Goal: Task Accomplishment & Management: Manage account settings

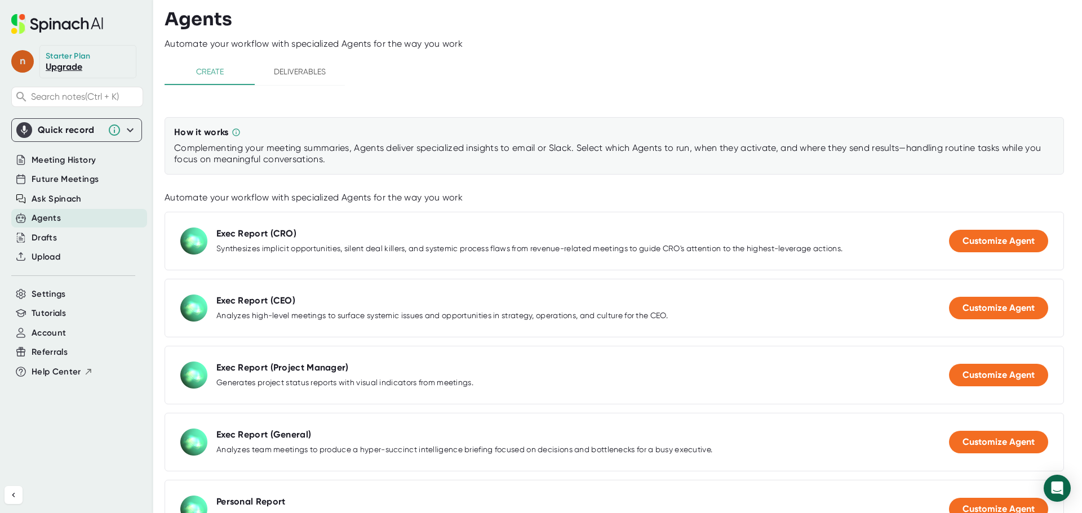
click at [25, 57] on span "n" at bounding box center [22, 61] width 23 height 23
click at [99, 436] on div at bounding box center [541, 256] width 1082 height 513
click at [63, 160] on span "Meeting History" at bounding box center [64, 160] width 64 height 13
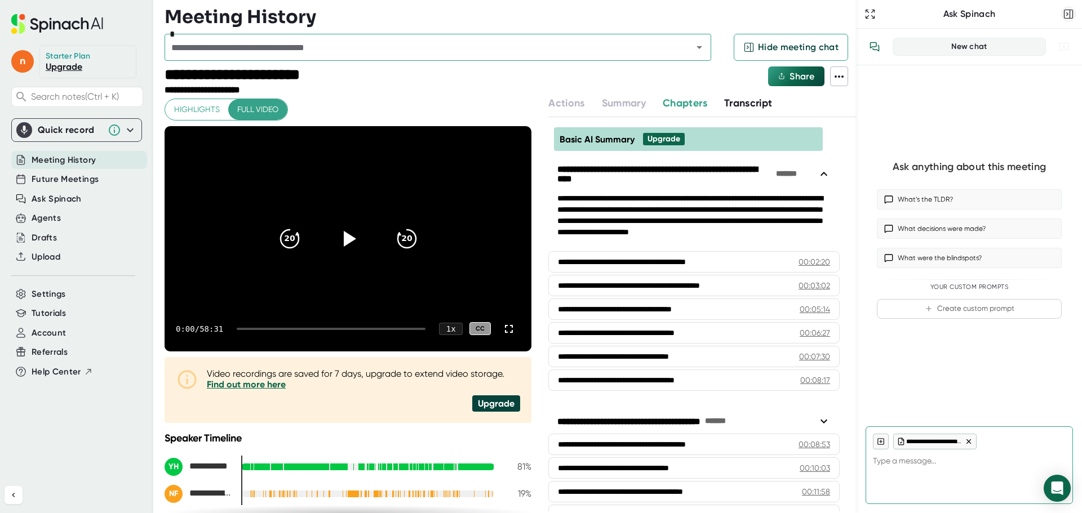
click at [1065, 14] on icon "button" at bounding box center [1068, 13] width 11 height 11
click at [857, 15] on div "Meeting History" at bounding box center [511, 17] width 692 height 23
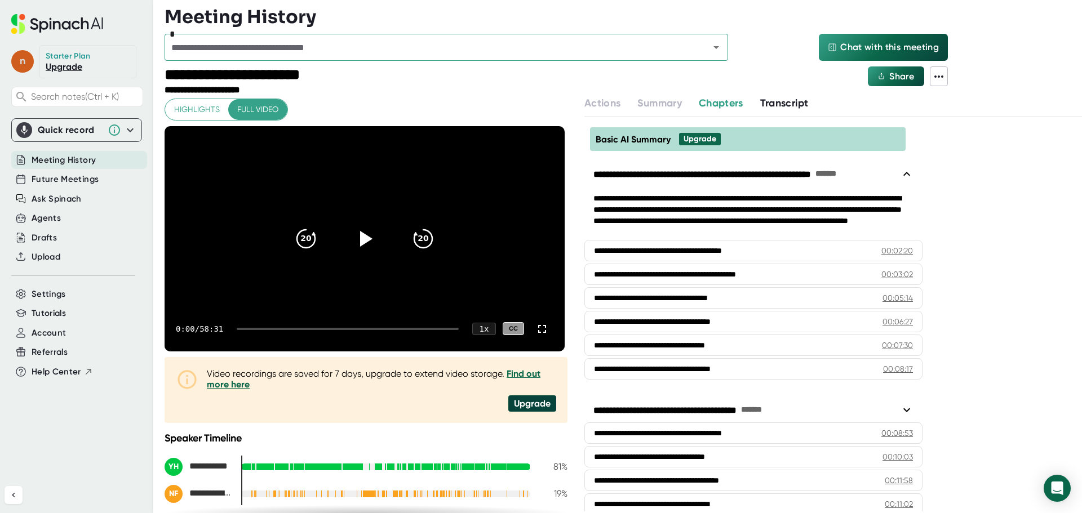
click at [23, 61] on span "n" at bounding box center [22, 61] width 23 height 23
click at [55, 114] on b "Edit Profile" at bounding box center [55, 112] width 37 height 10
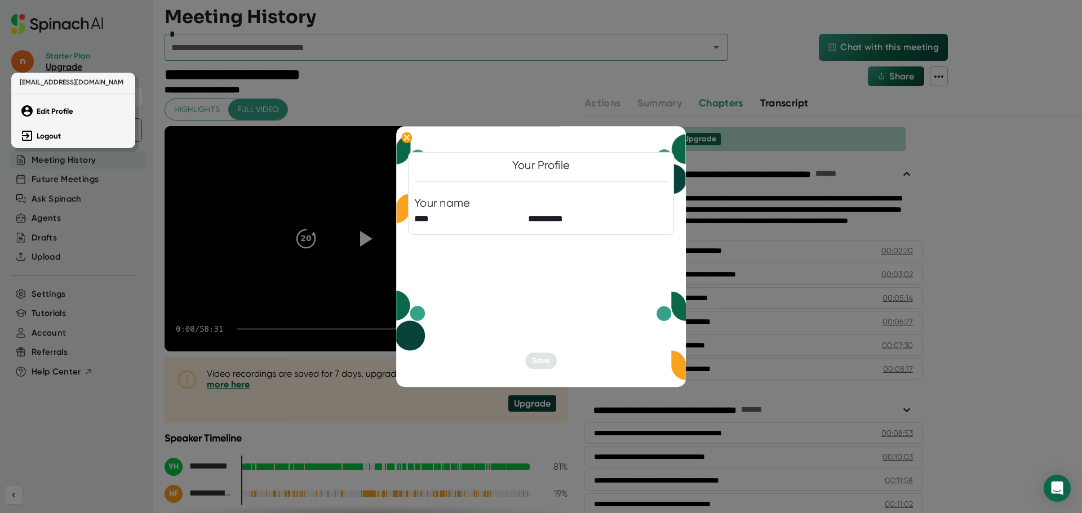
click at [502, 250] on div at bounding box center [541, 256] width 1082 height 513
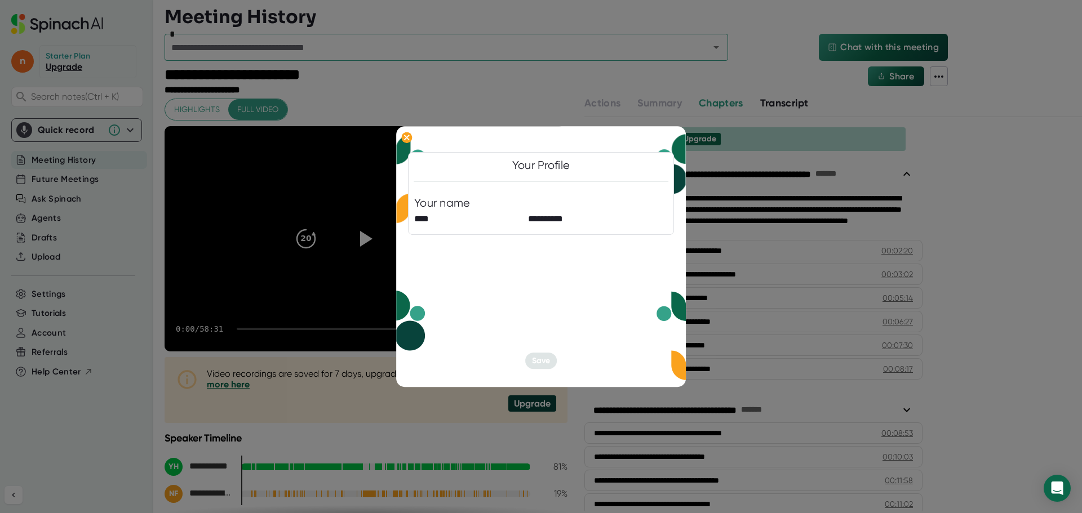
click at [545, 169] on div "Your Profile" at bounding box center [541, 166] width 58 height 14
click at [409, 141] on ellipse at bounding box center [406, 137] width 11 height 11
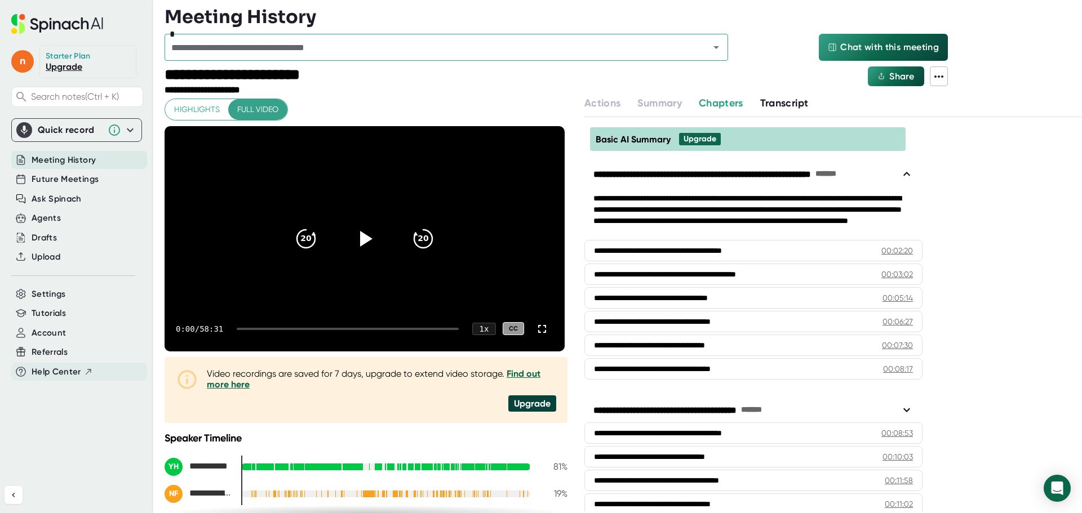
click at [48, 374] on span "Help Center" at bounding box center [57, 372] width 50 height 13
click at [46, 298] on span "Settings" at bounding box center [49, 294] width 34 height 13
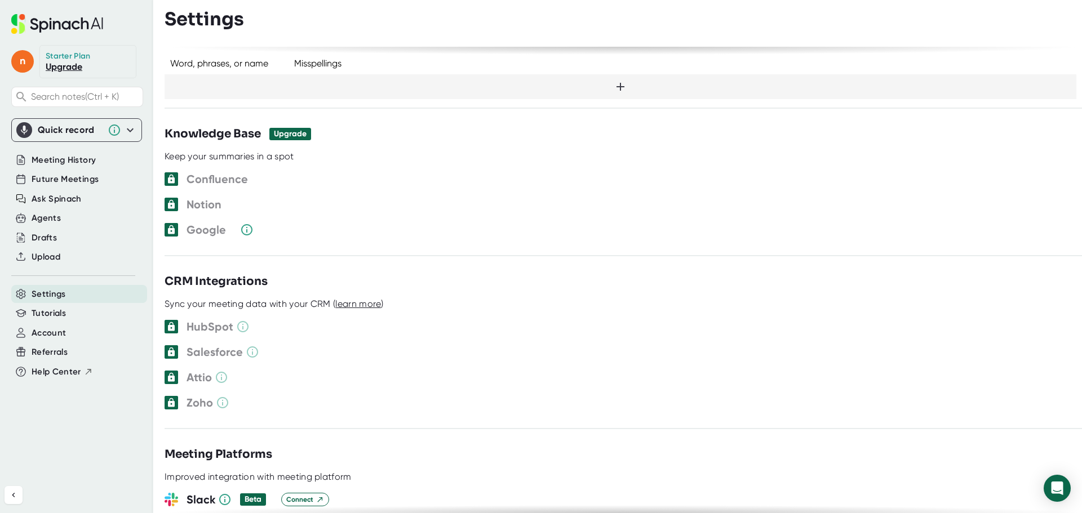
scroll to position [976, 0]
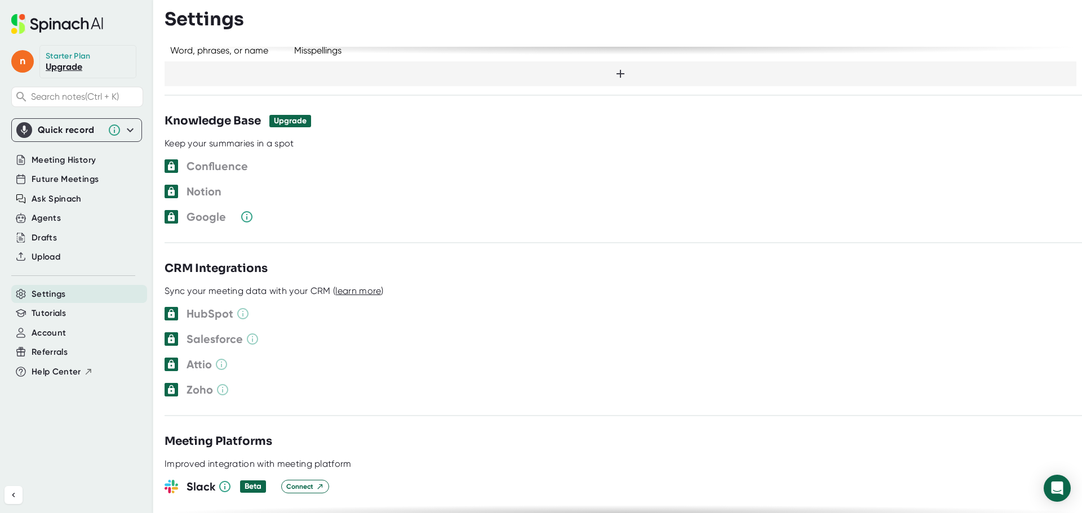
click at [222, 383] on icon at bounding box center [223, 390] width 14 height 14
click at [364, 286] on span "learn more" at bounding box center [358, 291] width 46 height 11
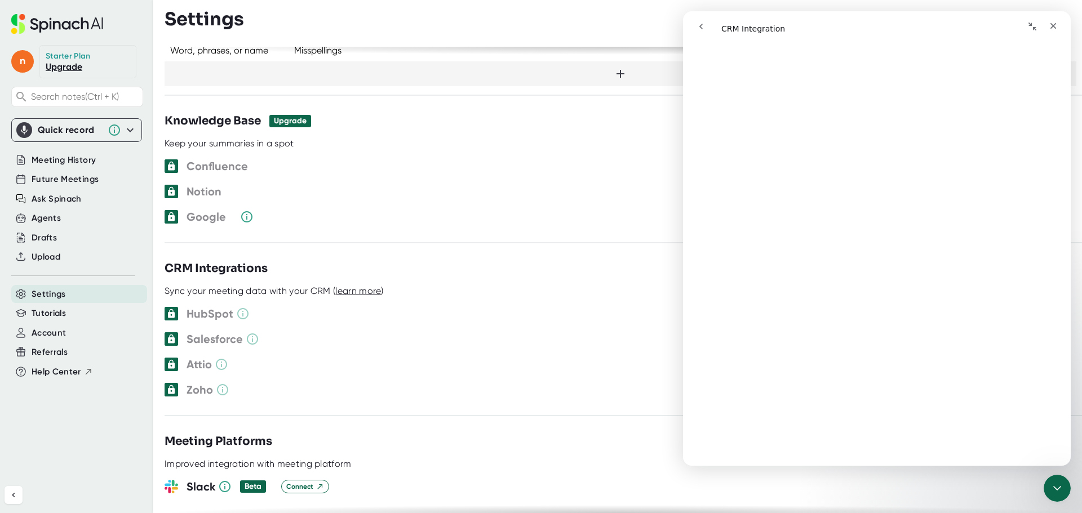
scroll to position [90, 0]
click at [1050, 24] on icon "Close" at bounding box center [1053, 25] width 9 height 9
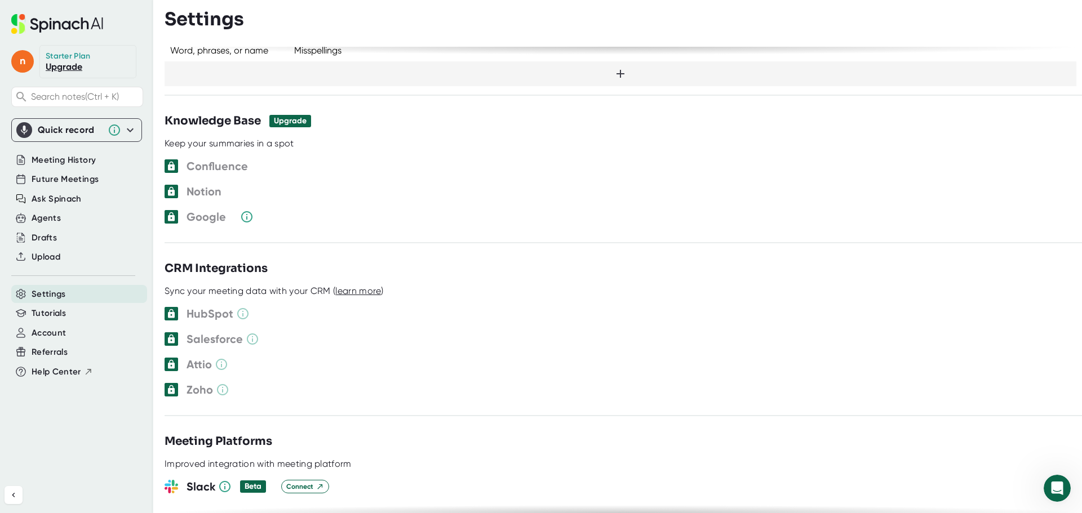
scroll to position [0, 0]
click at [76, 61] on link "Upgrade" at bounding box center [64, 66] width 37 height 11
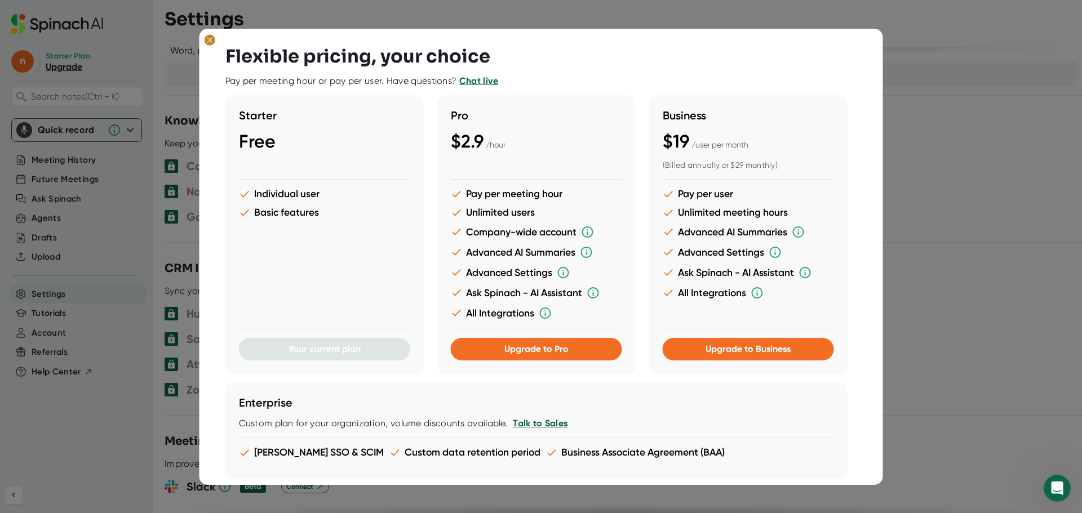
click at [207, 39] on ellipse at bounding box center [210, 39] width 11 height 11
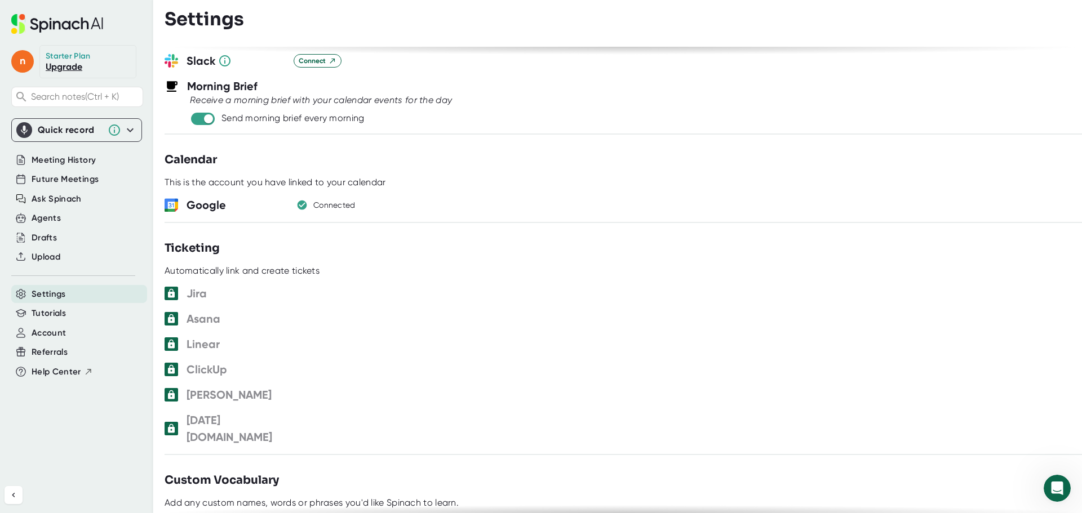
scroll to position [505, 0]
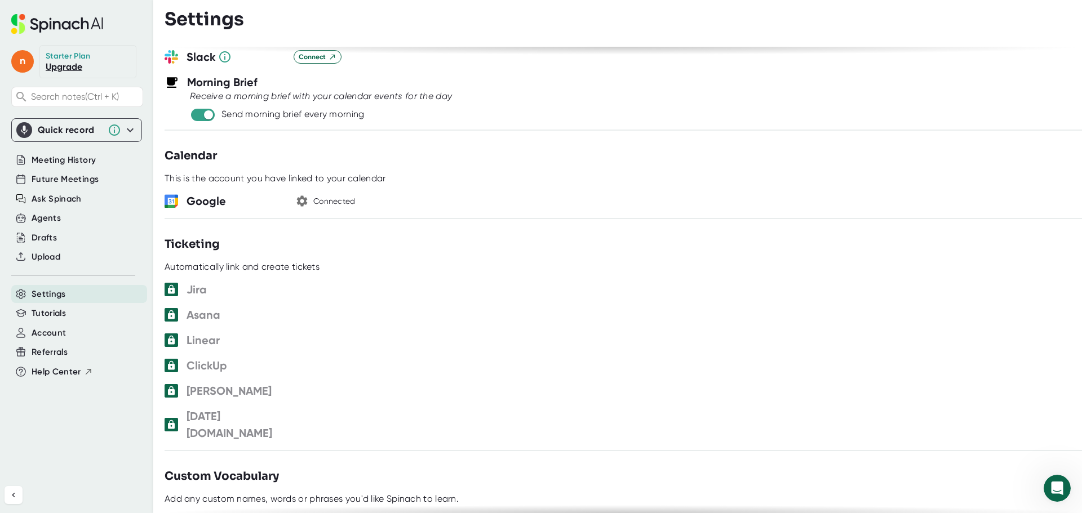
click at [303, 198] on icon "button" at bounding box center [302, 201] width 11 height 11
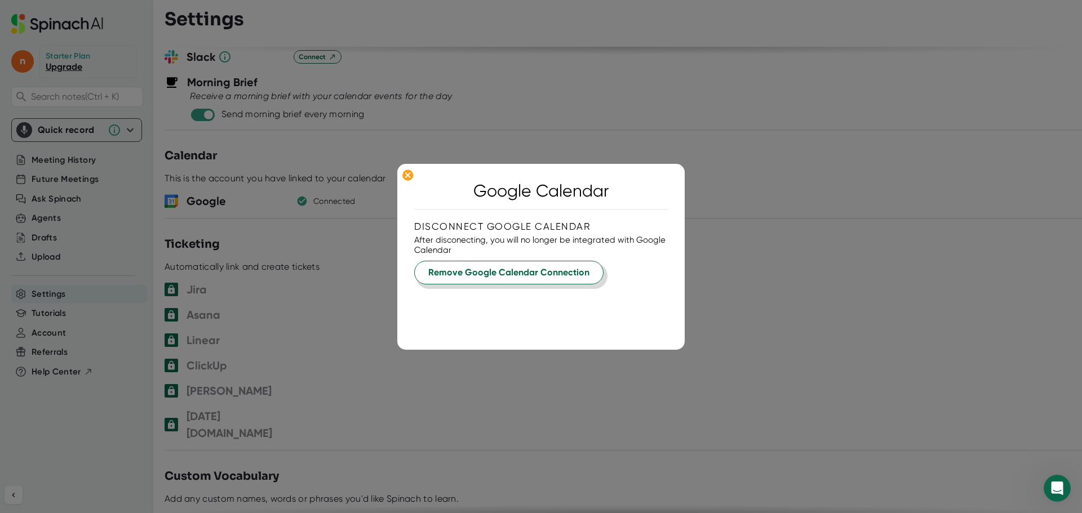
click at [503, 278] on span "Remove Google Calendar Connection" at bounding box center [508, 273] width 161 height 14
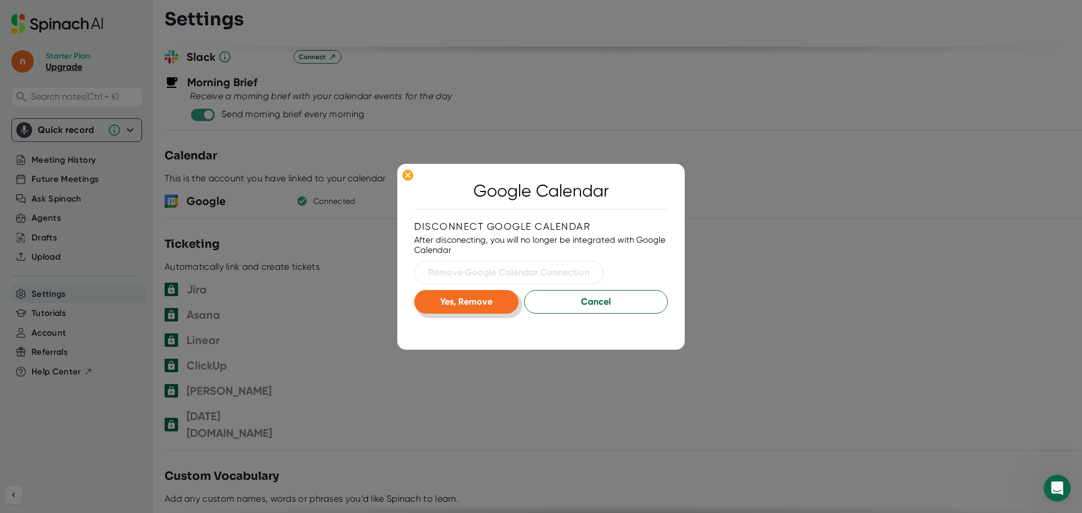
click at [462, 306] on span "Yes, Remove" at bounding box center [466, 301] width 52 height 11
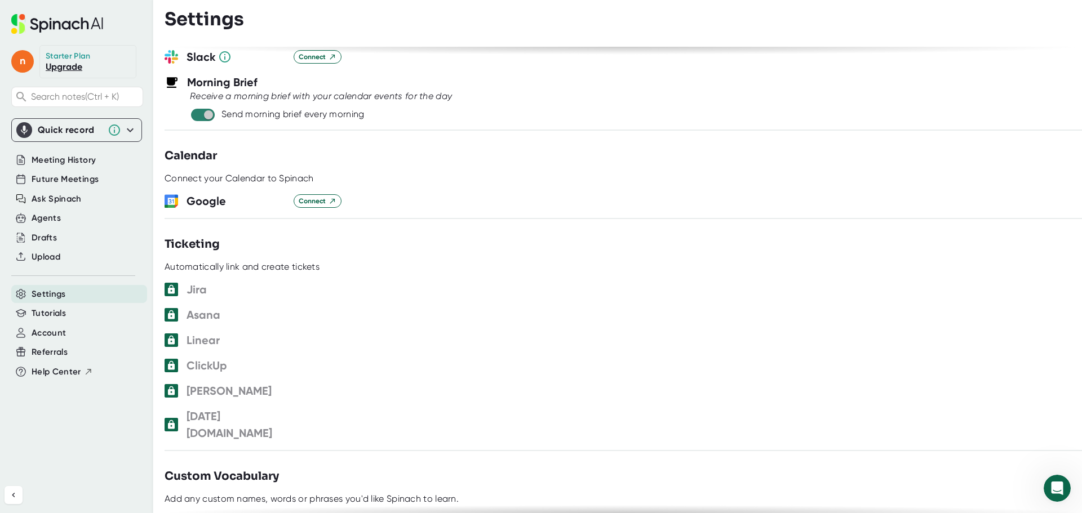
click at [202, 115] on input "checkbox" at bounding box center [208, 115] width 32 height 10
checkbox input "false"
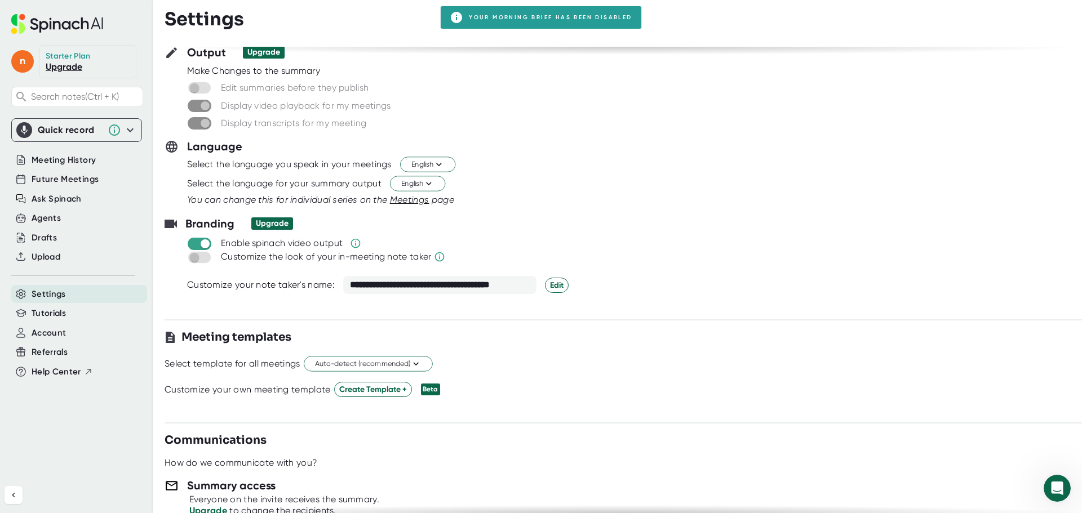
scroll to position [26, 0]
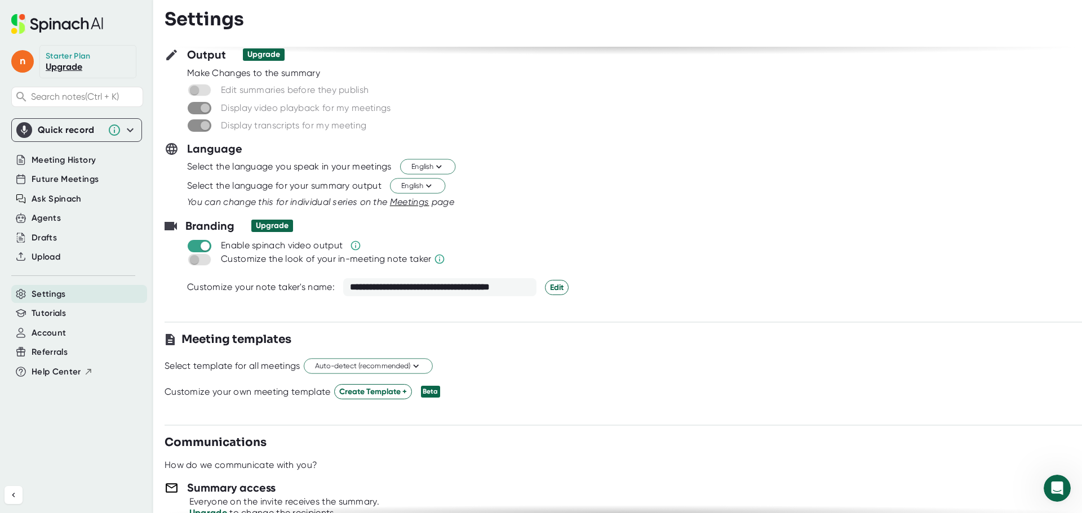
click at [419, 292] on div "**********" at bounding box center [439, 287] width 193 height 18
click at [205, 248] on input "checkbox" at bounding box center [205, 246] width 32 height 10
checkbox input "false"
drag, startPoint x: 369, startPoint y: 286, endPoint x: 417, endPoint y: 286, distance: 47.9
click at [417, 286] on div "**********" at bounding box center [439, 287] width 193 height 18
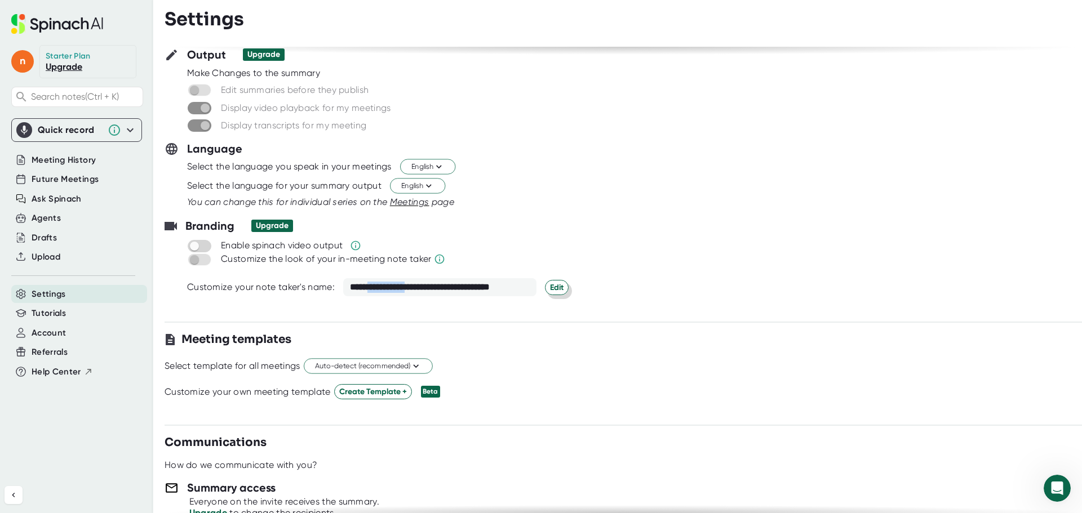
click at [557, 285] on span "Edit" at bounding box center [557, 288] width 14 height 12
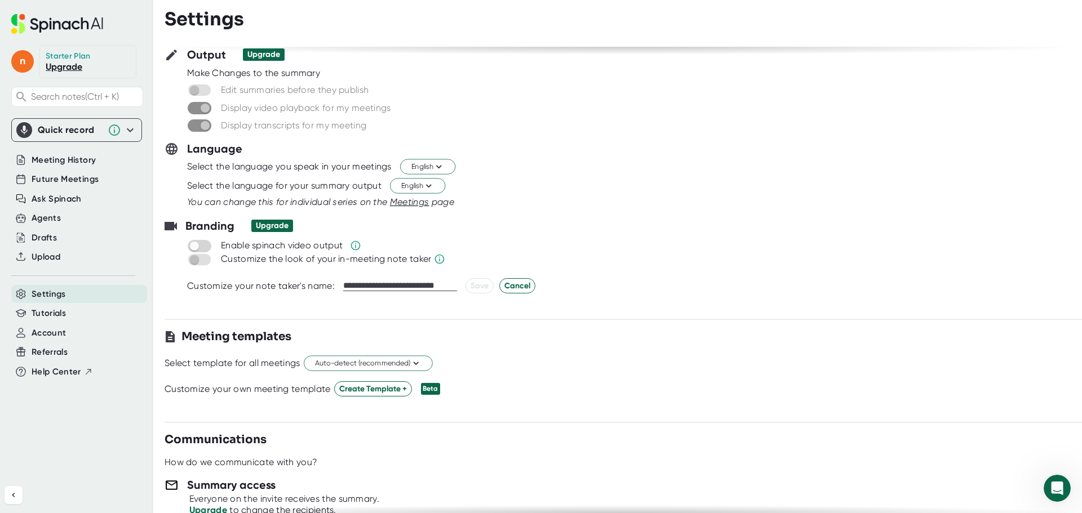
click at [401, 285] on input "**********" at bounding box center [400, 286] width 114 height 10
click at [403, 286] on input "**********" at bounding box center [400, 286] width 114 height 10
type input "**********"
click at [476, 286] on span "Save" at bounding box center [480, 286] width 18 height 12
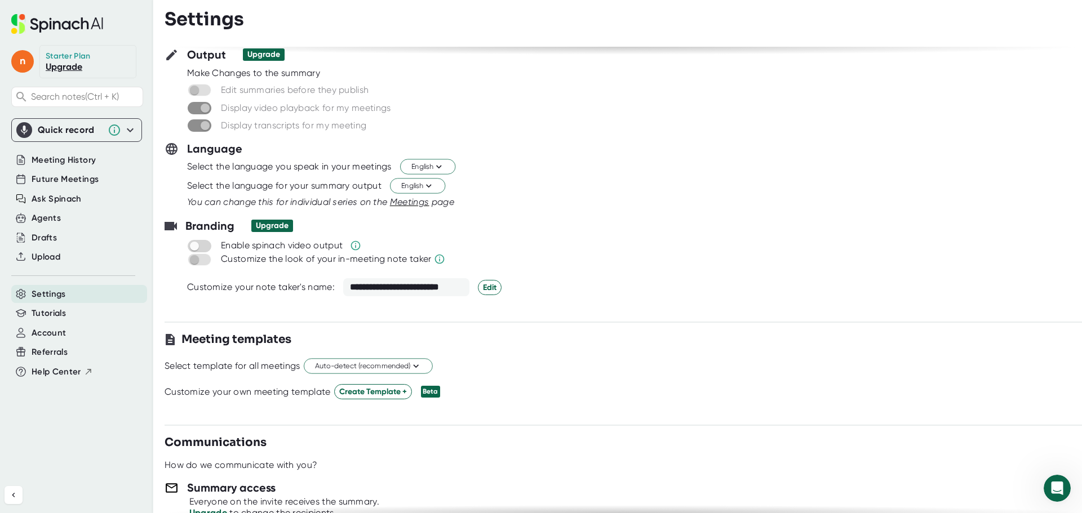
scroll to position [0, 0]
